Goal: Task Accomplishment & Management: Complete application form

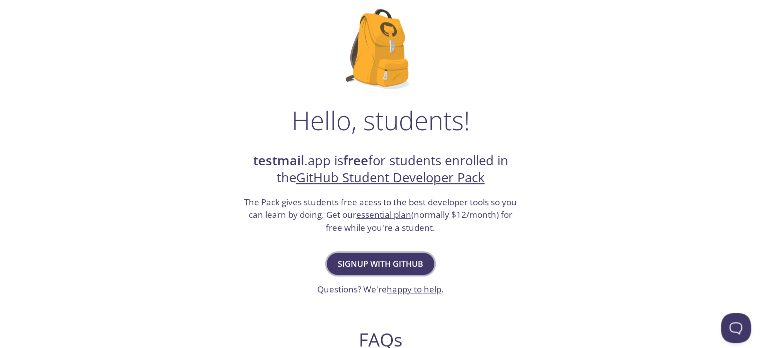
scroll to position [65, 0]
click at [382, 264] on span "Signup with GitHub" at bounding box center [381, 264] width 86 height 14
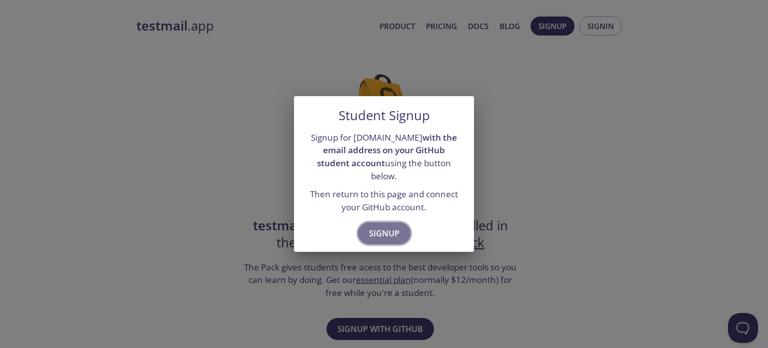
click at [381, 228] on span "Signup" at bounding box center [384, 233] width 31 height 14
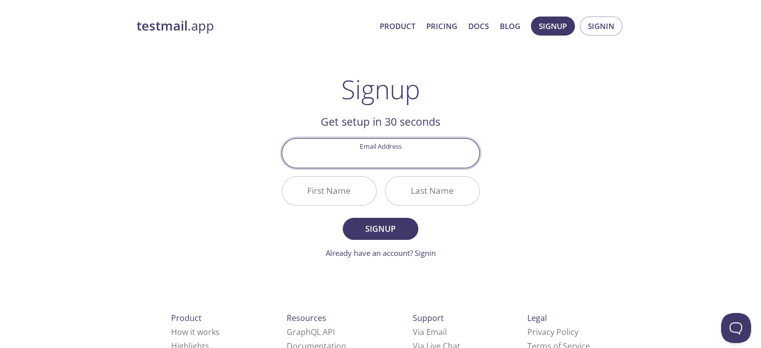
click at [384, 159] on input "Email Address" at bounding box center [380, 153] width 197 height 29
type input "[EMAIL_ADDRESS][DOMAIN_NAME]"
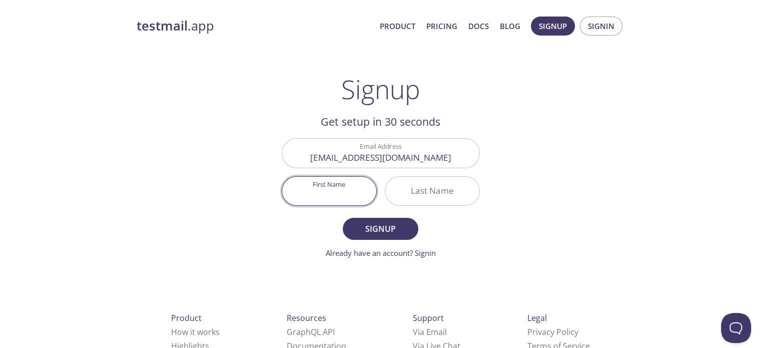
click at [338, 193] on input "First Name" at bounding box center [329, 191] width 94 height 29
type input "Ameen"
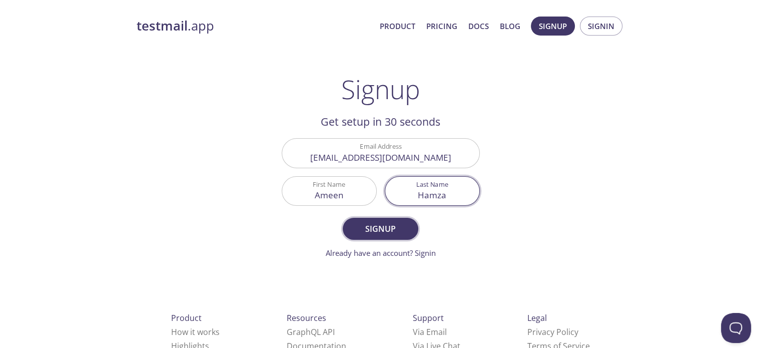
type input "Hamza"
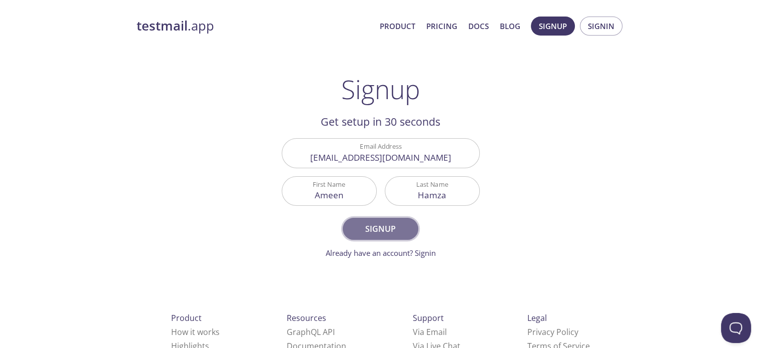
click at [359, 226] on span "Signup" at bounding box center [380, 229] width 53 height 14
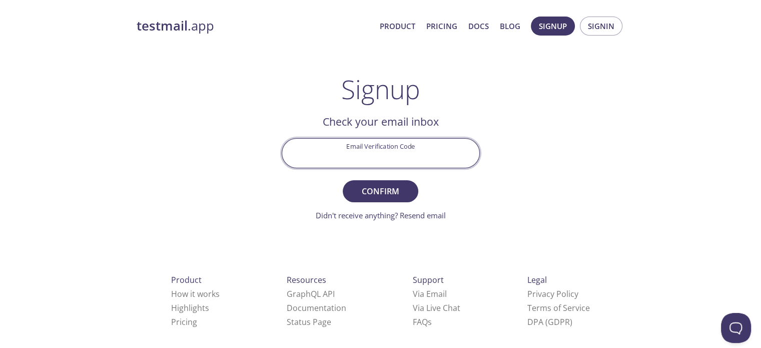
click at [363, 146] on input "Email Verification Code" at bounding box center [380, 153] width 197 height 29
paste input "4KPGDTN"
type input "4KPGDTN"
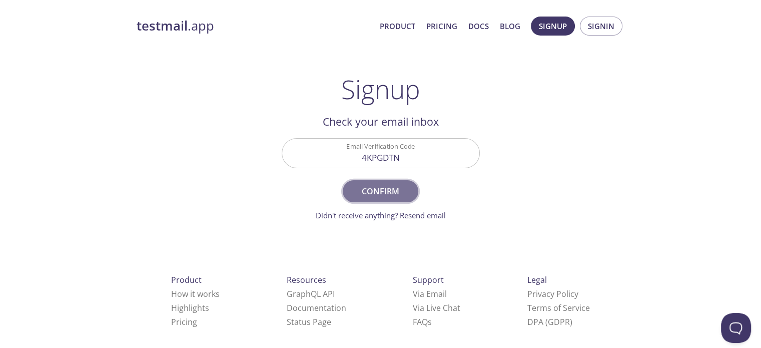
click at [362, 186] on span "Confirm" at bounding box center [380, 191] width 53 height 14
